Goal: Task Accomplishment & Management: Complete application form

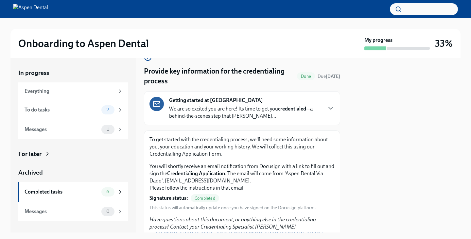
scroll to position [16, 0]
click at [92, 98] on div "Everything" at bounding box center [73, 91] width 110 height 18
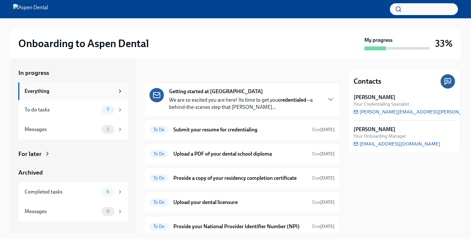
click at [95, 92] on div "Everything" at bounding box center [70, 91] width 90 height 7
click at [327, 95] on icon "button" at bounding box center [331, 99] width 8 height 8
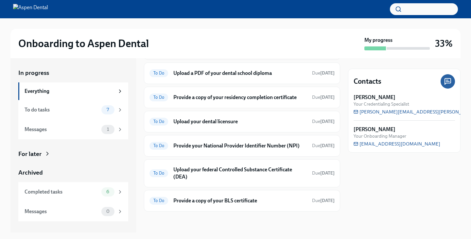
scroll to position [561, 0]
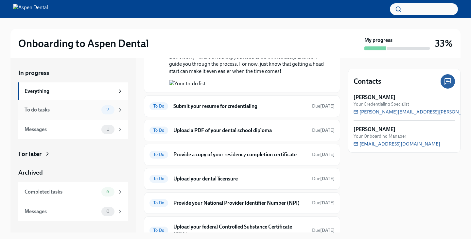
click at [112, 107] on span "7" at bounding box center [108, 109] width 10 height 5
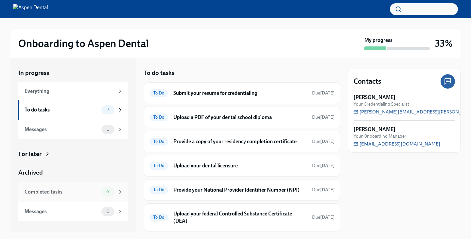
click at [106, 192] on span "6" at bounding box center [107, 191] width 11 height 5
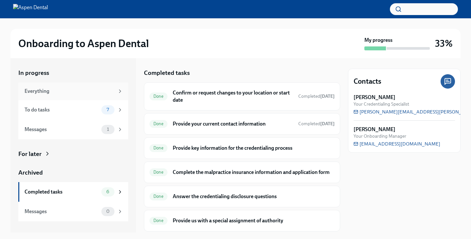
click at [111, 92] on div "Everything" at bounding box center [70, 91] width 90 height 7
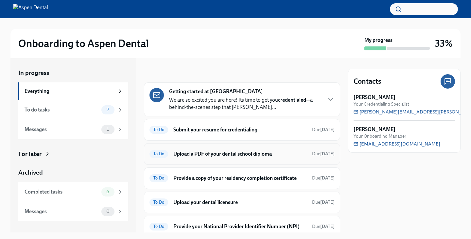
click at [161, 151] on span "To Do" at bounding box center [158, 153] width 19 height 5
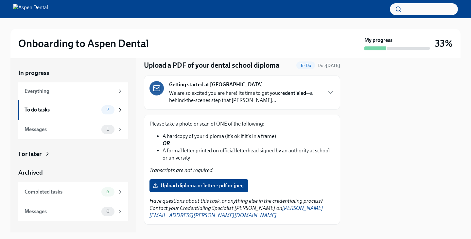
scroll to position [24, 0]
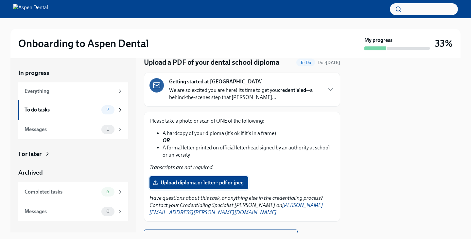
click at [203, 181] on span "Upload diploma or letter - pdf or jpeg" at bounding box center [199, 182] width 90 height 7
click at [0, 0] on input "Upload diploma or letter - pdf or jpeg" at bounding box center [0, 0] width 0 height 0
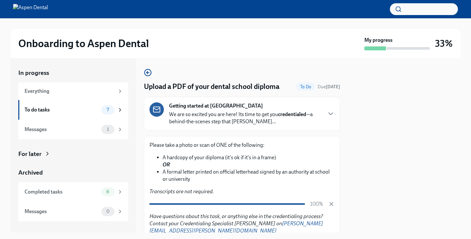
scroll to position [42, 0]
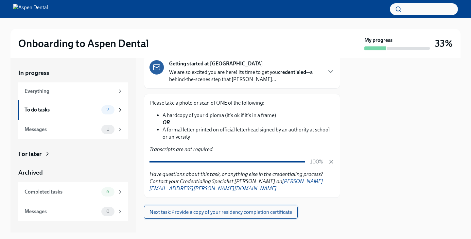
click at [240, 209] on span "Next task : Provide a copy of your residency completion certificate" at bounding box center [220, 212] width 143 height 7
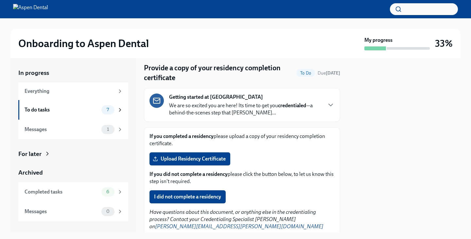
scroll to position [20, 0]
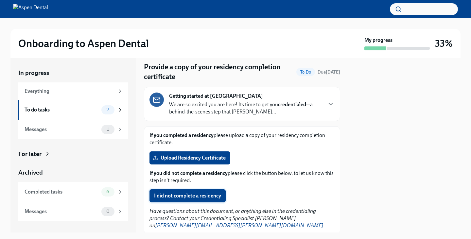
click at [215, 192] on button "I did not complete a residency" at bounding box center [187, 195] width 76 height 13
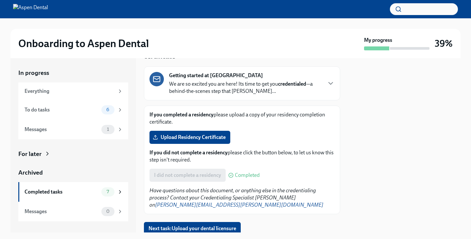
scroll to position [42, 0]
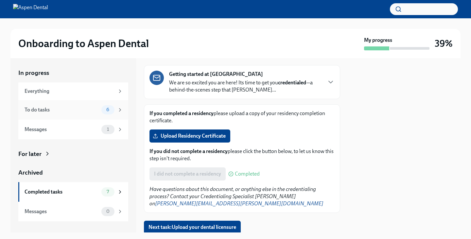
click at [102, 111] on div "6" at bounding box center [107, 109] width 13 height 9
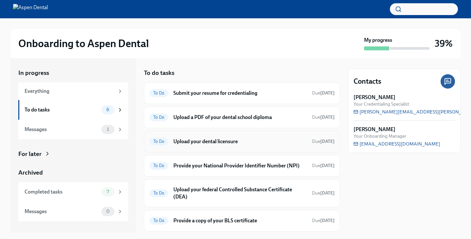
scroll to position [26, 0]
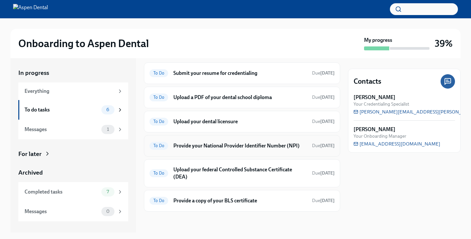
click at [159, 144] on span "To Do" at bounding box center [158, 145] width 19 height 5
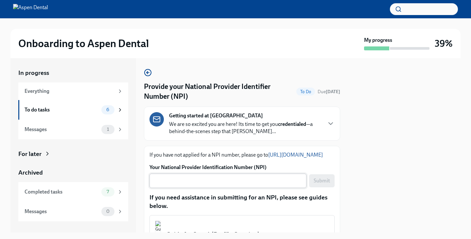
click at [209, 185] on textarea "Your National Provider Identification Number (NPI)" at bounding box center [227, 181] width 149 height 8
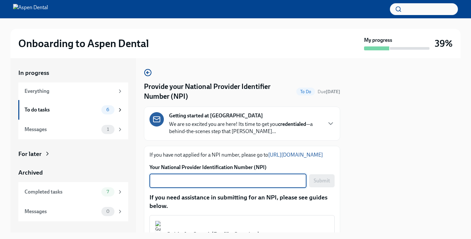
paste textarea "1669172151"
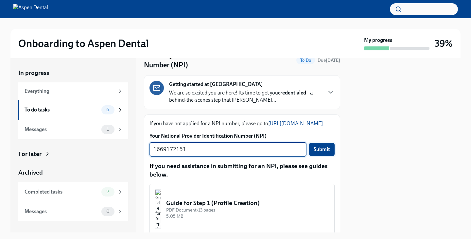
type textarea "1669172151"
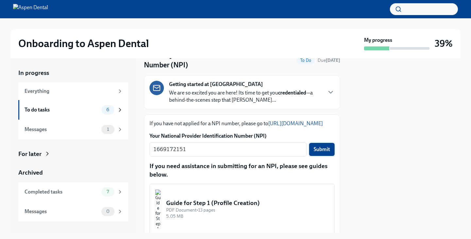
click at [321, 153] on span "Submit" at bounding box center [322, 149] width 16 height 7
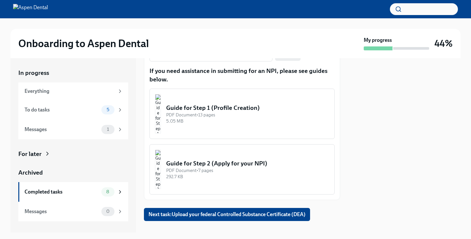
scroll to position [144, 0]
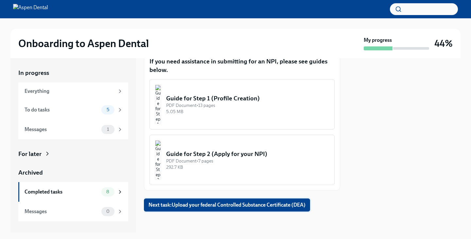
click at [239, 205] on span "Next task : Upload your federal Controlled Substance Certificate (DEA)" at bounding box center [226, 205] width 157 height 7
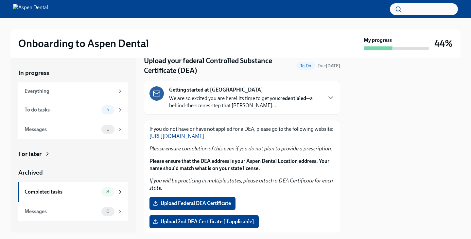
scroll to position [26, 0]
click at [261, 167] on strong "Please ensure that the DEA address is your Aspen Dental Location address. Your …" at bounding box center [239, 164] width 180 height 13
click at [295, 171] on p "Please ensure that the DEA address is your Aspen Dental Location address. Your …" at bounding box center [241, 165] width 185 height 14
